Goal: Task Accomplishment & Management: Manage account settings

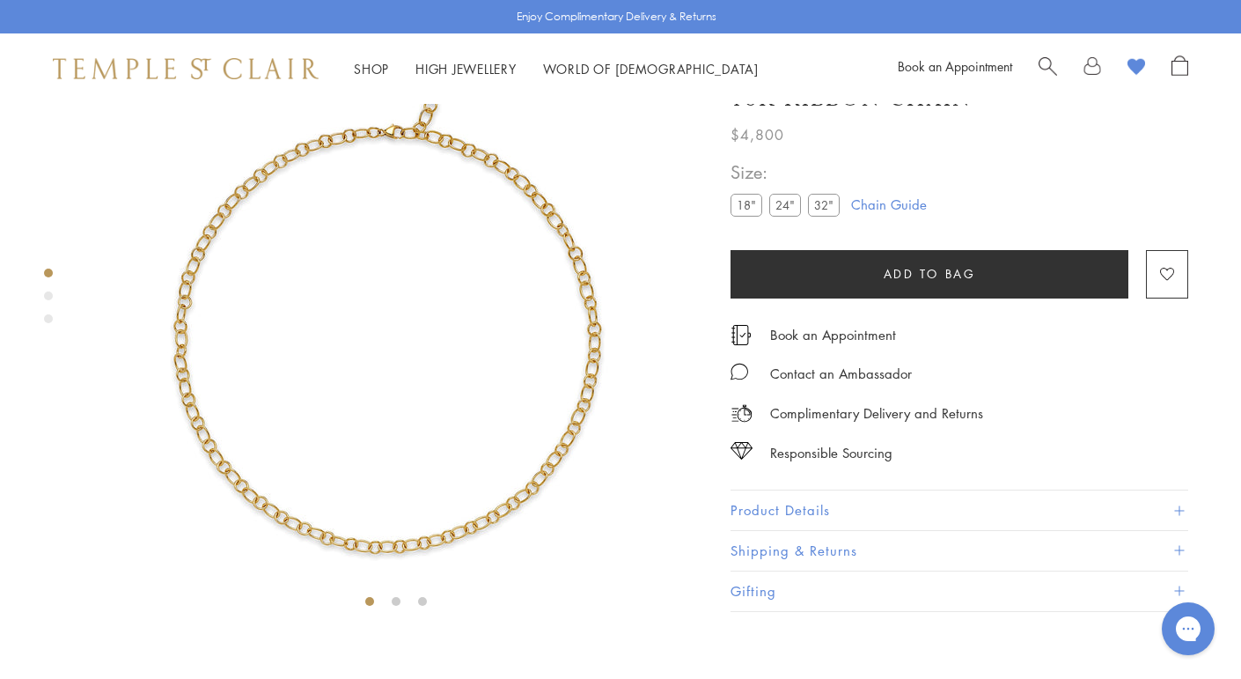
click at [820, 217] on label "32"" at bounding box center [824, 206] width 32 height 22
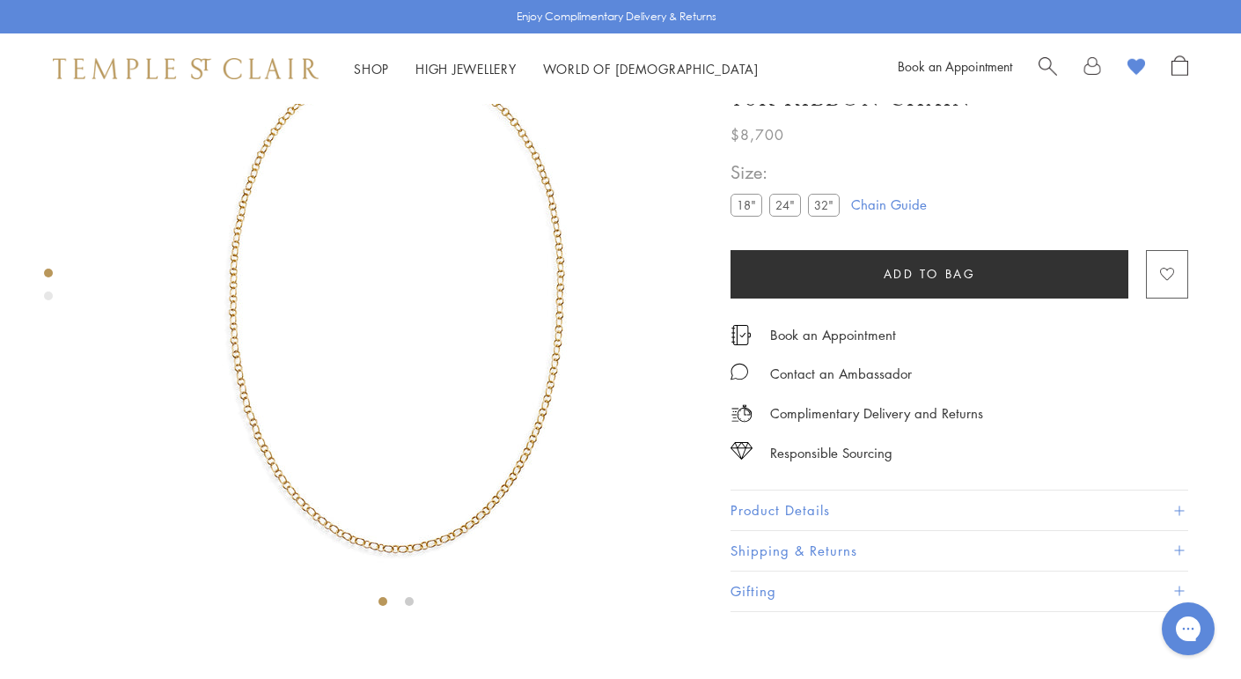
click at [1173, 281] on image "button" at bounding box center [1167, 274] width 14 height 13
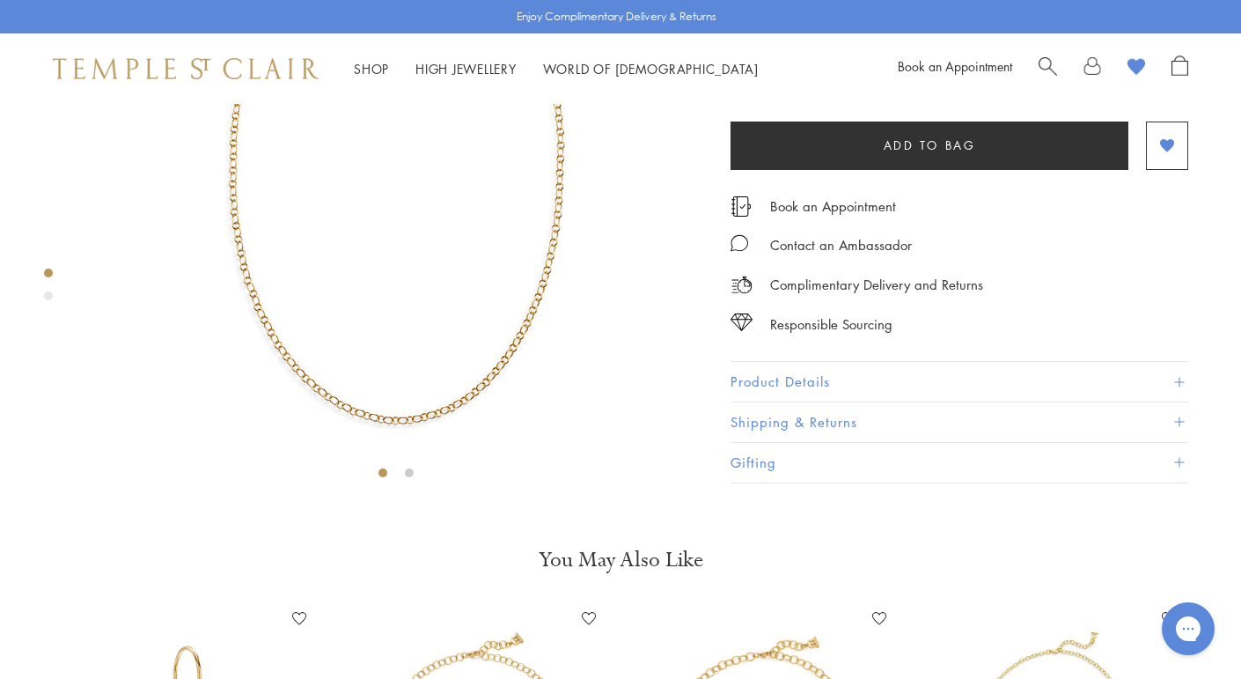
scroll to position [233, 0]
click at [1129, 77] on link at bounding box center [1137, 68] width 18 height 26
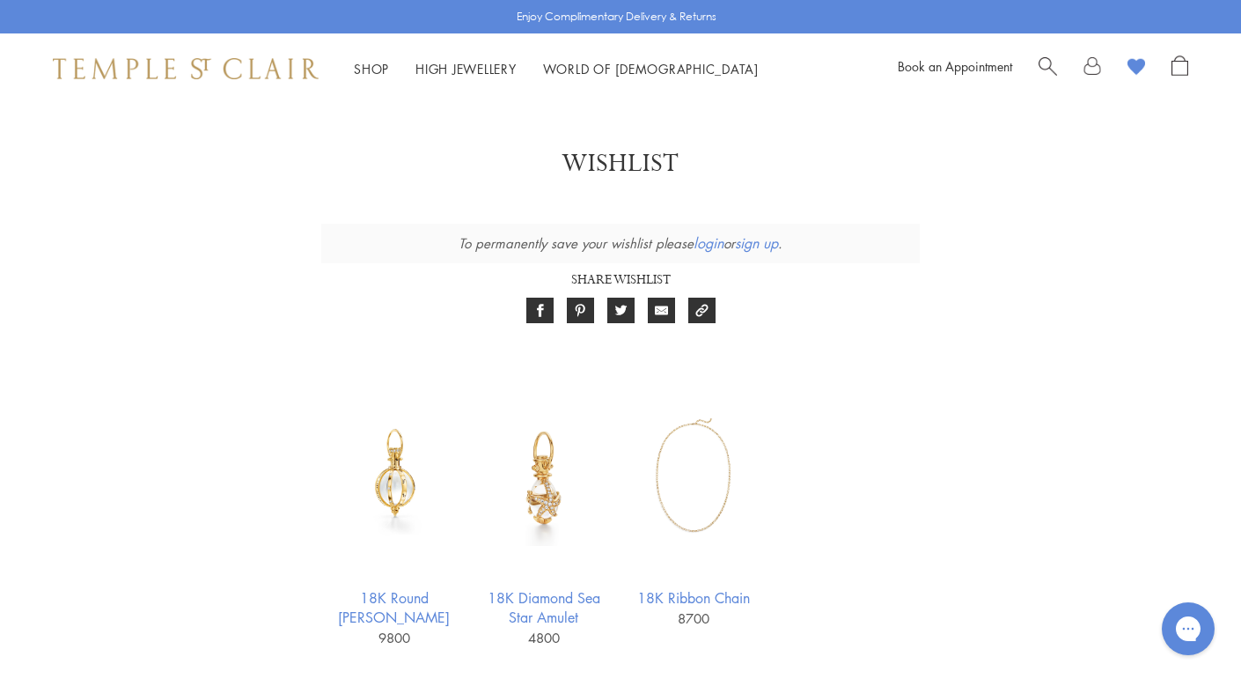
click at [701, 238] on link "login" at bounding box center [709, 242] width 30 height 19
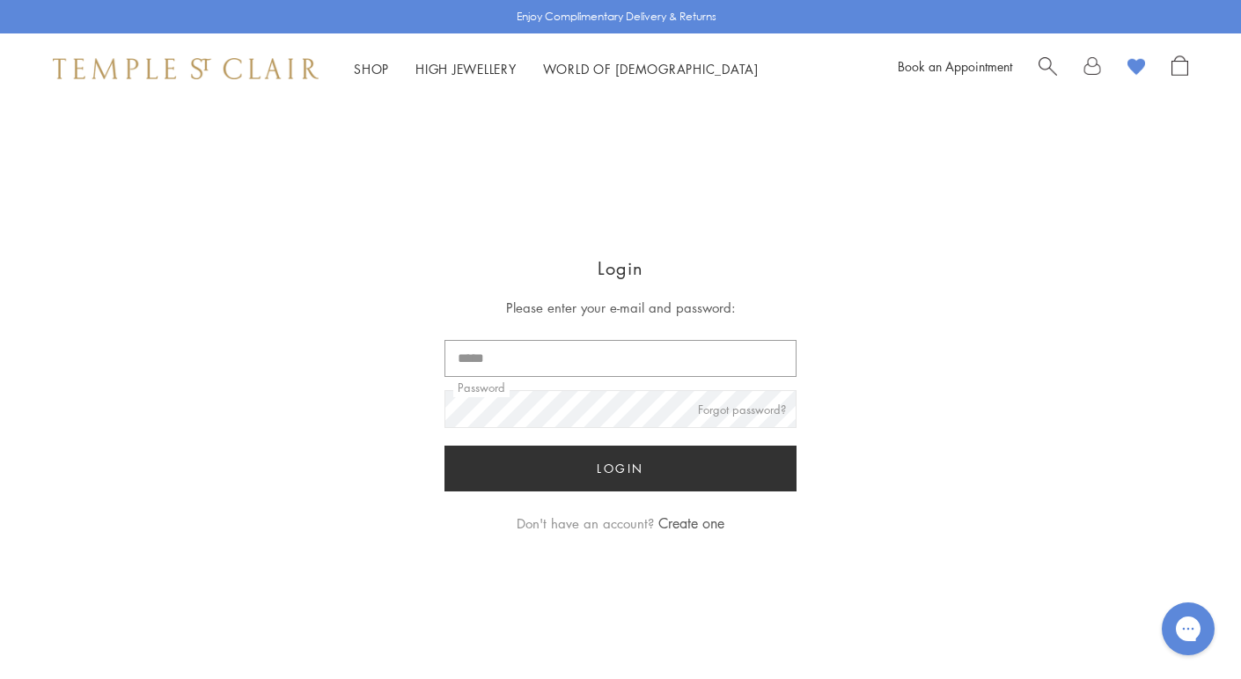
click at [630, 349] on input "Email" at bounding box center [621, 358] width 352 height 37
